Goal: Task Accomplishment & Management: Use online tool/utility

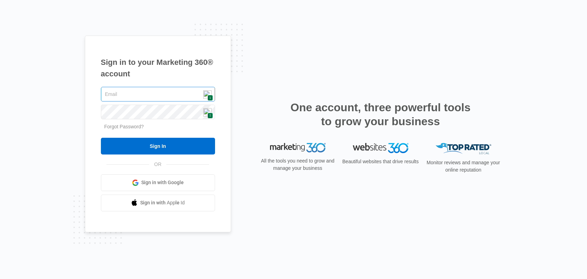
click at [207, 99] on input "text" at bounding box center [158, 94] width 114 height 15
type input "[EMAIL_ADDRESS][DOMAIN_NAME]"
click at [207, 112] on img at bounding box center [207, 112] width 8 height 8
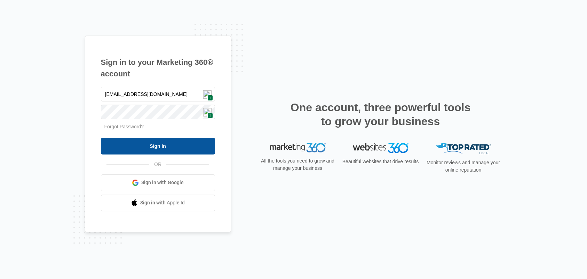
click at [164, 147] on input "Sign In" at bounding box center [158, 146] width 114 height 17
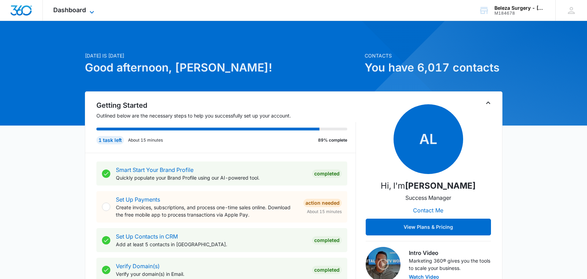
click at [79, 11] on span "Dashboard" at bounding box center [69, 9] width 33 height 7
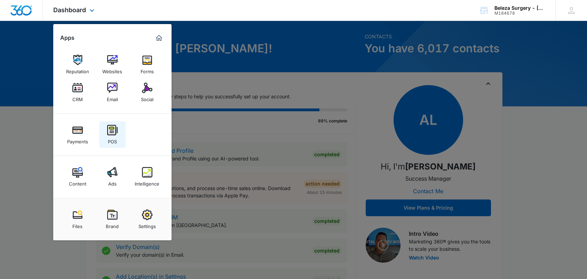
scroll to position [14, 0]
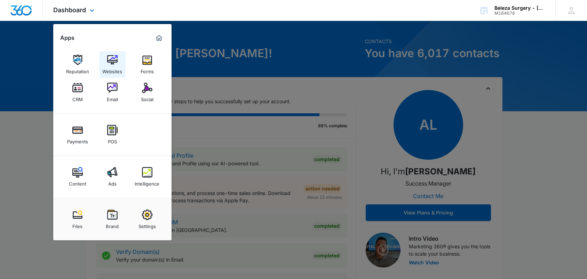
click at [111, 63] on img at bounding box center [112, 60] width 10 height 10
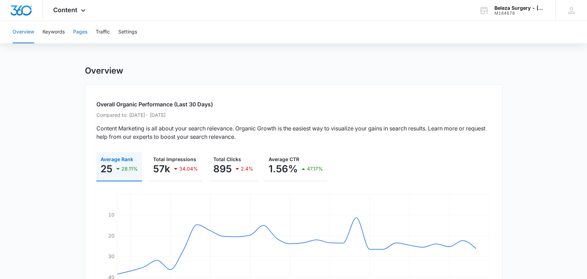
click at [84, 34] on button "Pages" at bounding box center [80, 32] width 14 height 22
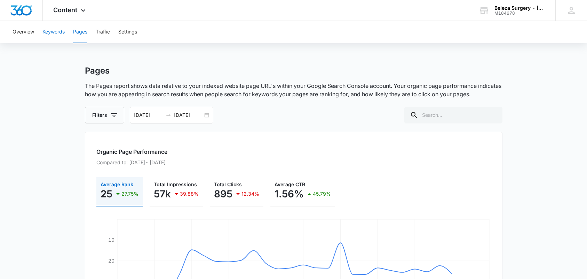
click at [59, 36] on button "Keywords" at bounding box center [53, 32] width 22 height 22
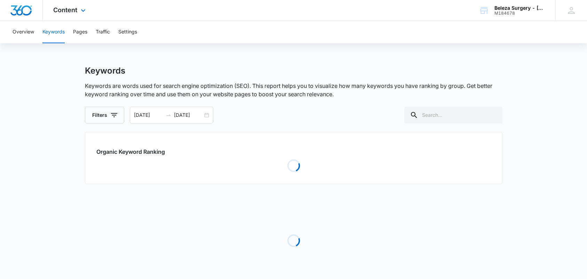
click at [86, 5] on div "Content Apps Reputation Websites Forms CRM Email Social Payments POS Content Ad…" at bounding box center [70, 10] width 55 height 21
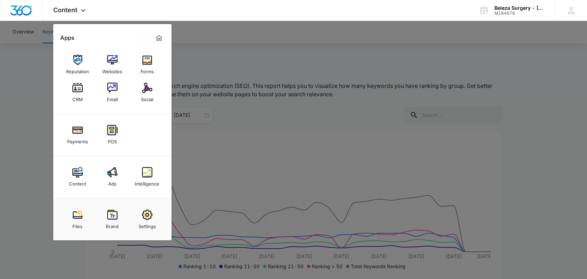
click at [197, 33] on div at bounding box center [293, 139] width 587 height 279
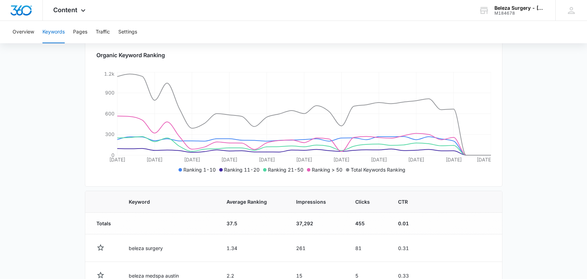
scroll to position [97, 0]
